Goal: Task Accomplishment & Management: Manage account settings

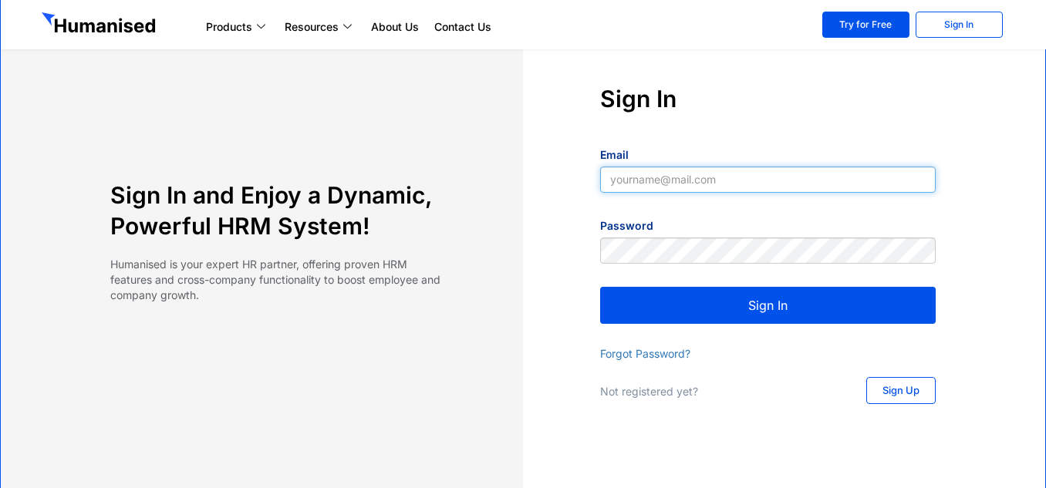
click at [631, 187] on input "Email" at bounding box center [768, 180] width 336 height 26
type input "[EMAIL_ADDRESS][DOMAIN_NAME]"
click at [744, 303] on button "Sign In" at bounding box center [768, 305] width 336 height 37
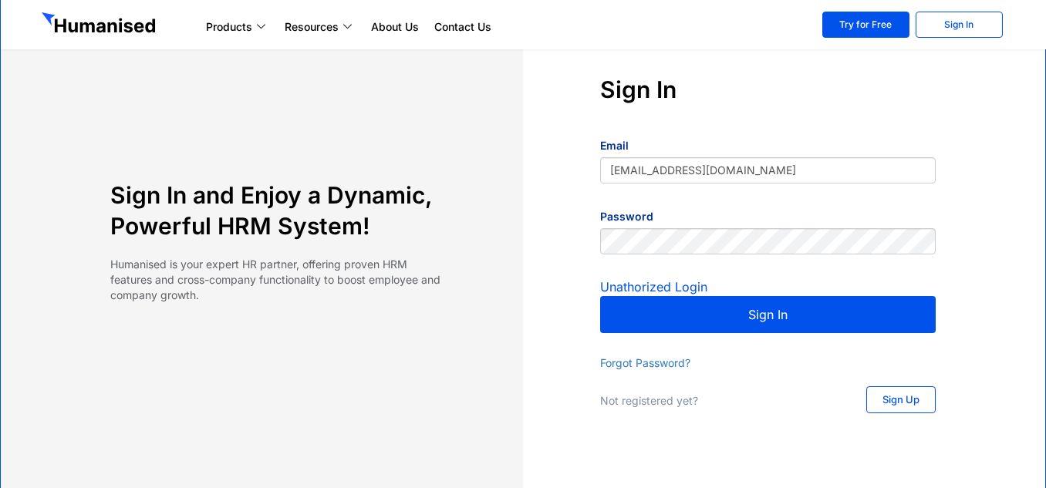
click at [792, 321] on button "Sign In" at bounding box center [768, 314] width 336 height 37
click at [1032, 260] on section "Sign In and Enjoy a Dynamic, Powerful HRM System! Humanised is your expert HR p…" at bounding box center [523, 245] width 1044 height 488
click at [675, 358] on link "Forgot Password?" at bounding box center [645, 362] width 90 height 13
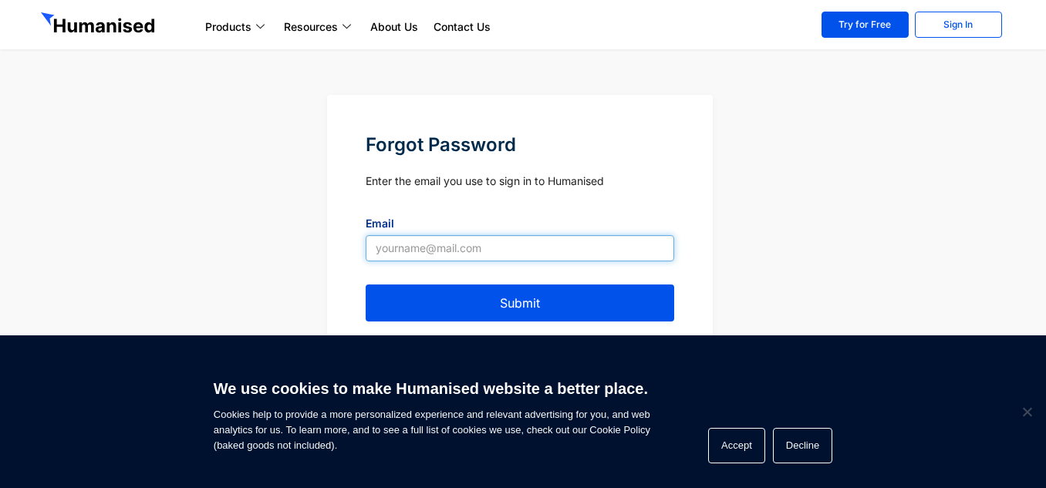
click at [514, 252] on input "Email" at bounding box center [520, 248] width 309 height 26
type input "[EMAIL_ADDRESS][DOMAIN_NAME]"
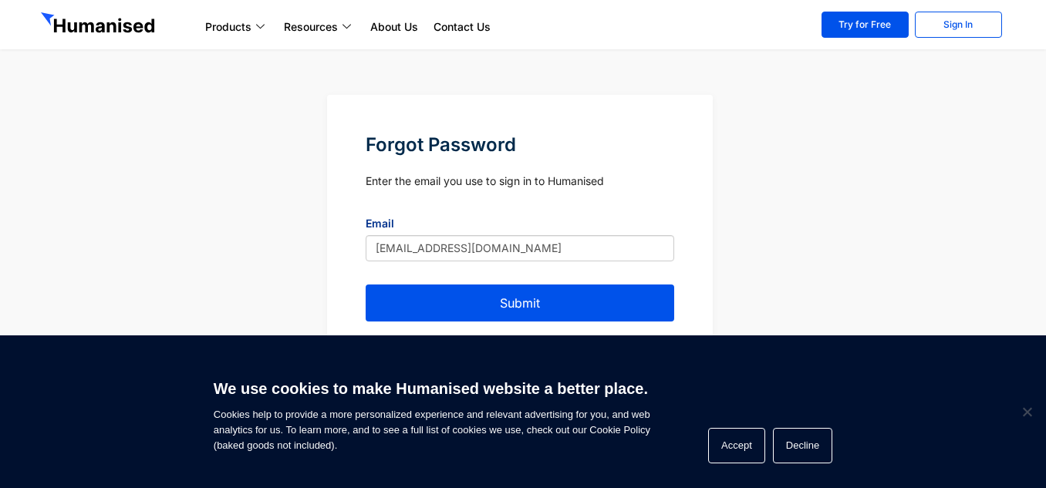
click at [534, 309] on button "Submit" at bounding box center [520, 303] width 309 height 37
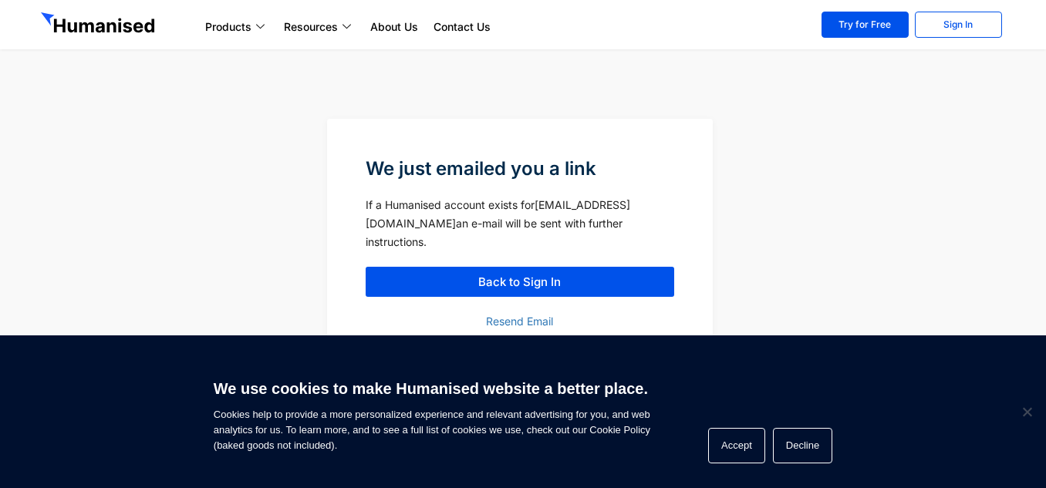
click at [497, 282] on link "Back to Sign In" at bounding box center [520, 282] width 309 height 30
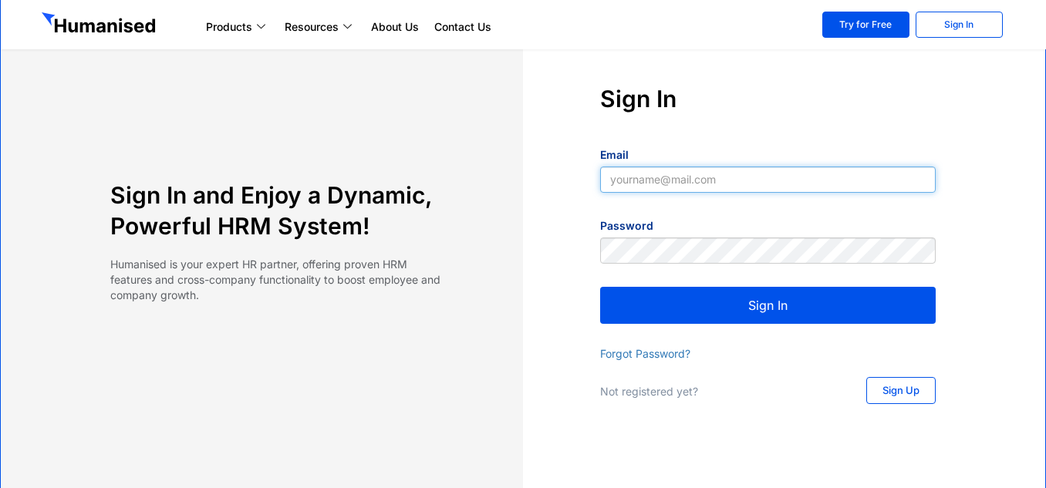
click at [653, 178] on input "Email" at bounding box center [768, 180] width 336 height 26
click at [732, 310] on button "Sign In" at bounding box center [768, 305] width 336 height 37
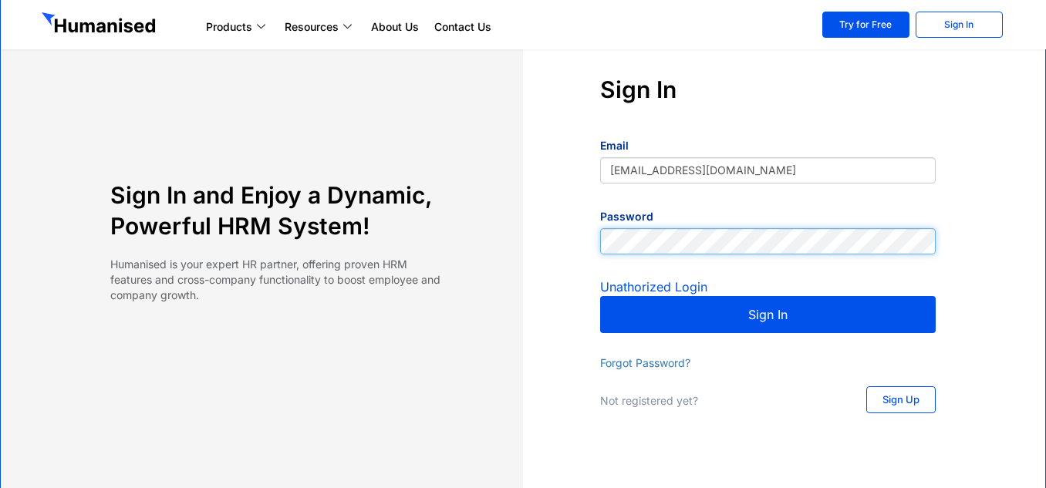
click at [168, 201] on div "Sign In and Enjoy a Dynamic, Powerful HRM System! Humanised is your expert HR p…" at bounding box center [523, 245] width 980 height 342
click at [600, 296] on button "Sign In" at bounding box center [768, 314] width 336 height 37
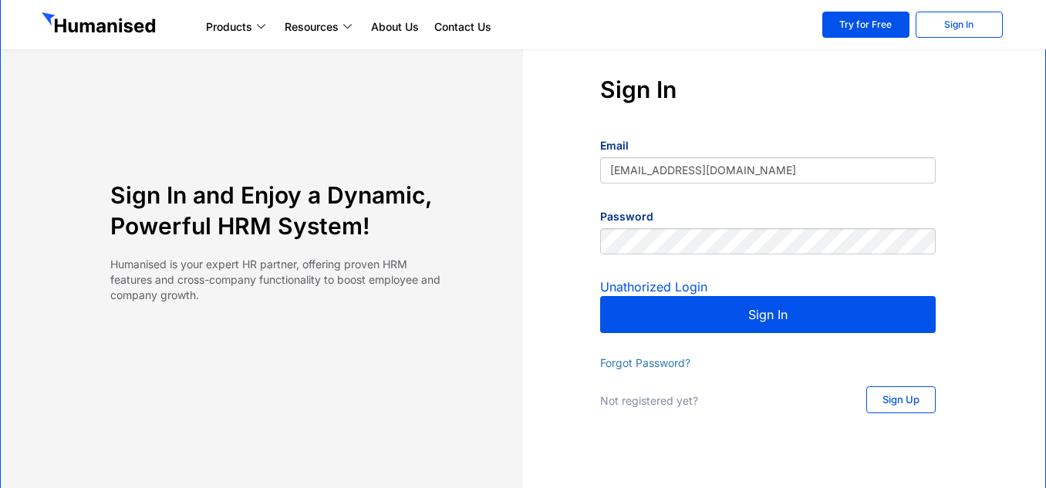
click at [906, 315] on button "Sign In" at bounding box center [768, 314] width 336 height 37
click at [720, 315] on button "Sign In" at bounding box center [768, 314] width 336 height 37
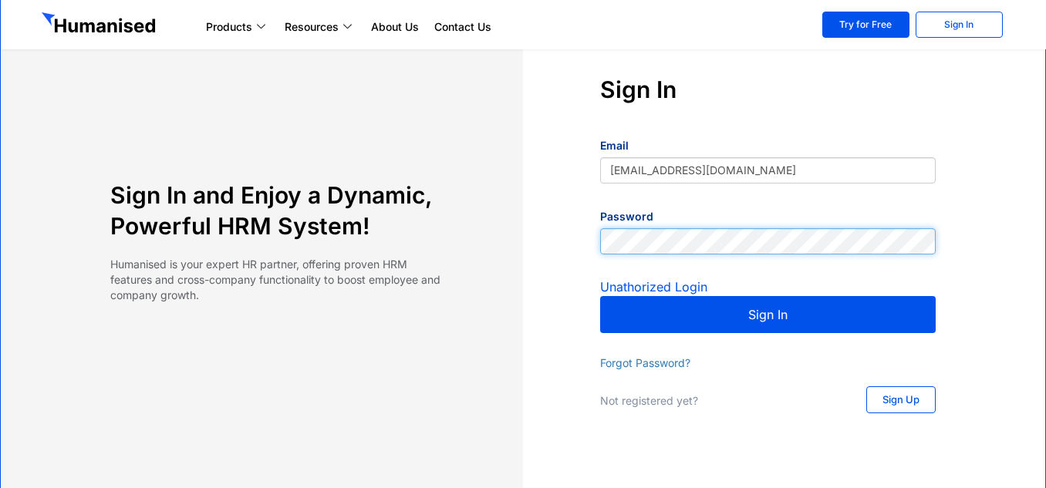
click at [278, 210] on div "Sign In and Enjoy a Dynamic, Powerful HRM System! Humanised is your expert HR p…" at bounding box center [523, 245] width 980 height 342
click at [600, 296] on button "Sign In" at bounding box center [768, 314] width 336 height 37
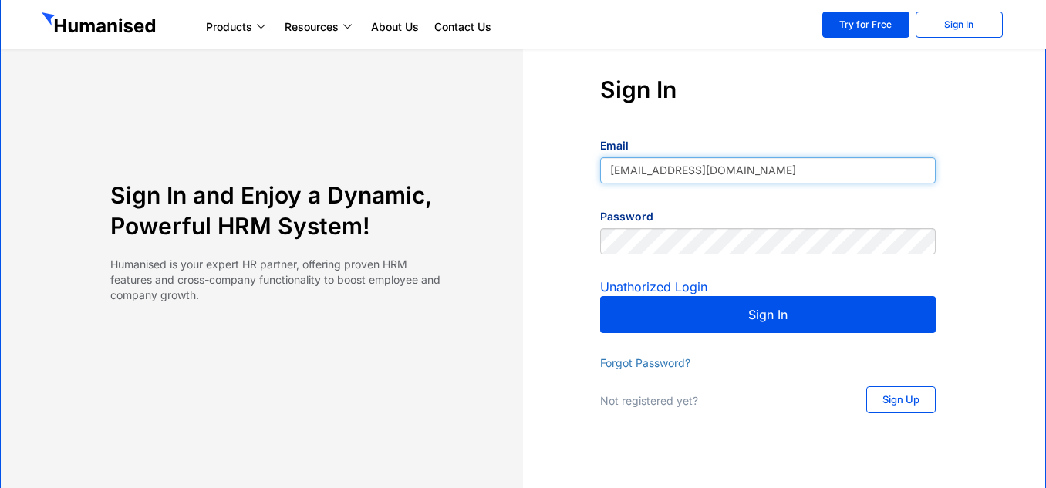
type input "[EMAIL_ADDRESS][DOMAIN_NAME]"
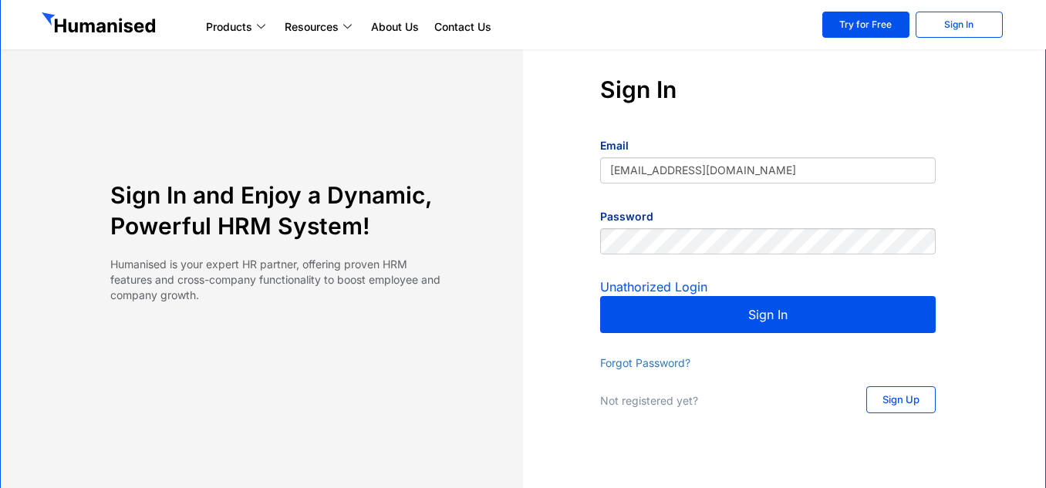
click at [729, 322] on button "Sign In" at bounding box center [768, 314] width 336 height 37
